Goal: Information Seeking & Learning: Learn about a topic

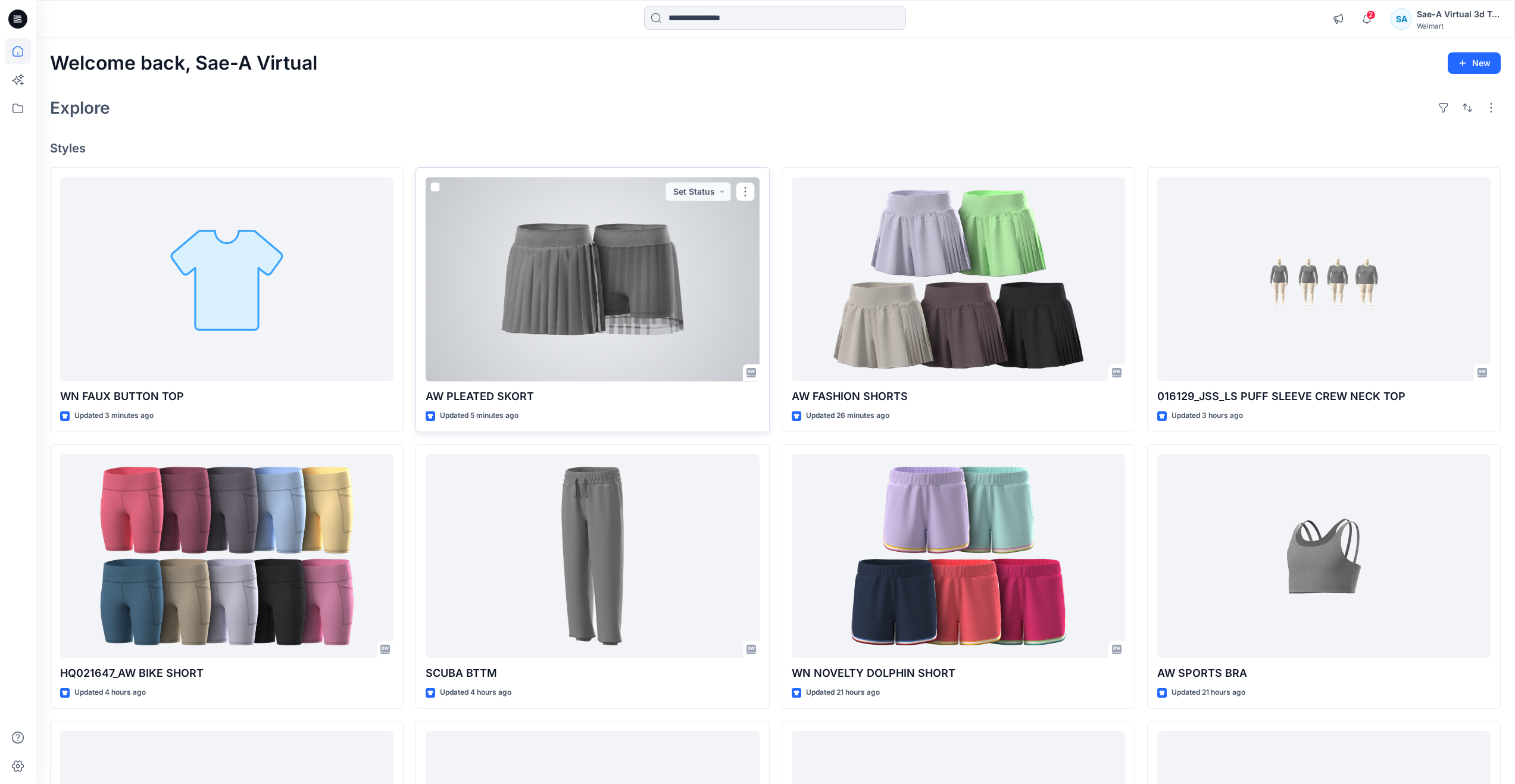
click at [469, 269] on div at bounding box center [592, 279] width 333 height 204
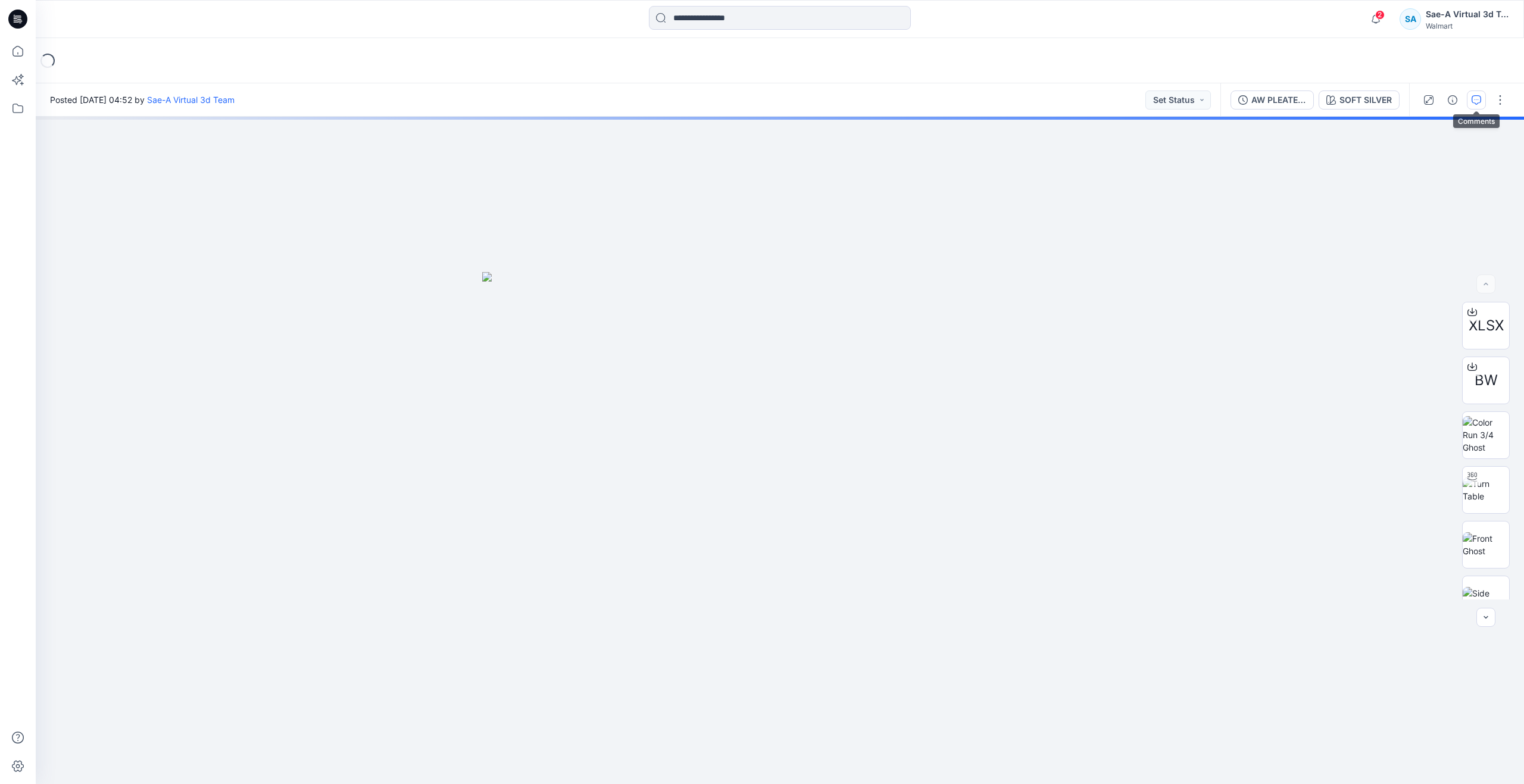
click at [1475, 100] on icon "button" at bounding box center [1477, 100] width 10 height 10
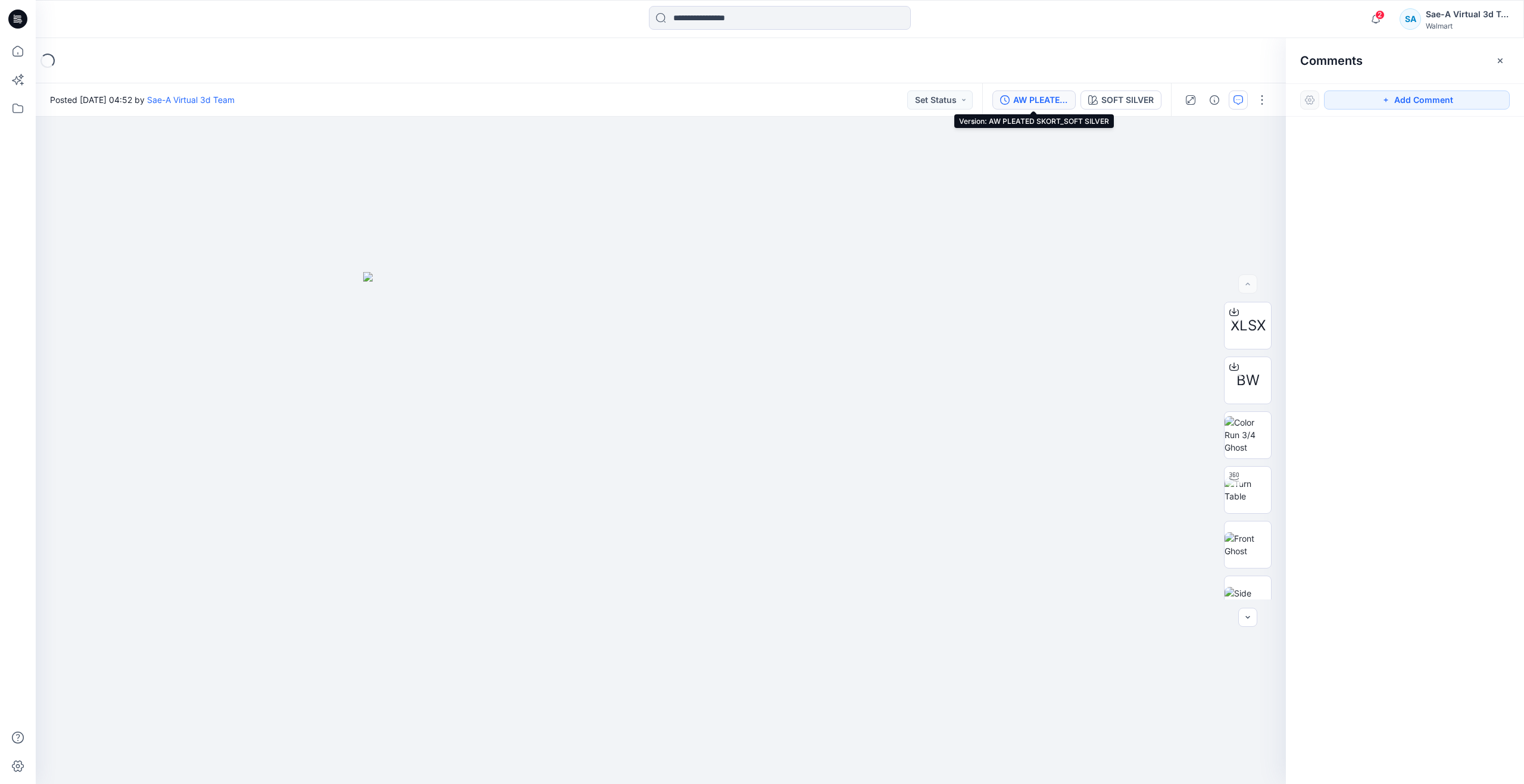
click at [1054, 91] on button "AW PLEATED SKORT_SOFT SILVER" at bounding box center [1034, 100] width 84 height 19
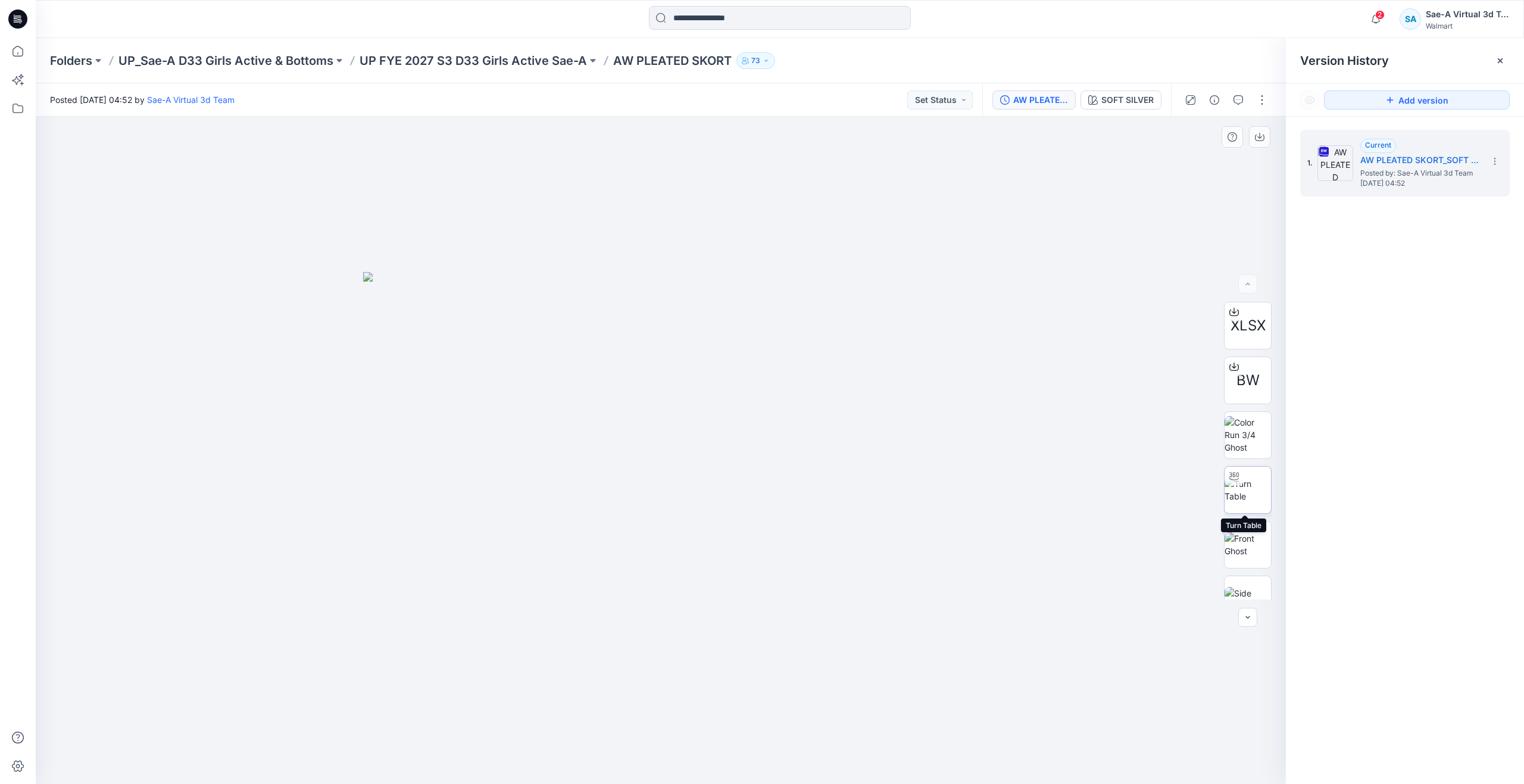
click at [1254, 492] on img at bounding box center [1247, 489] width 47 height 25
drag, startPoint x: 639, startPoint y: 762, endPoint x: 660, endPoint y: 717, distance: 49.7
click at [660, 717] on div at bounding box center [661, 450] width 1250 height 667
click at [11, 54] on icon at bounding box center [18, 51] width 26 height 26
